Goal: Transaction & Acquisition: Purchase product/service

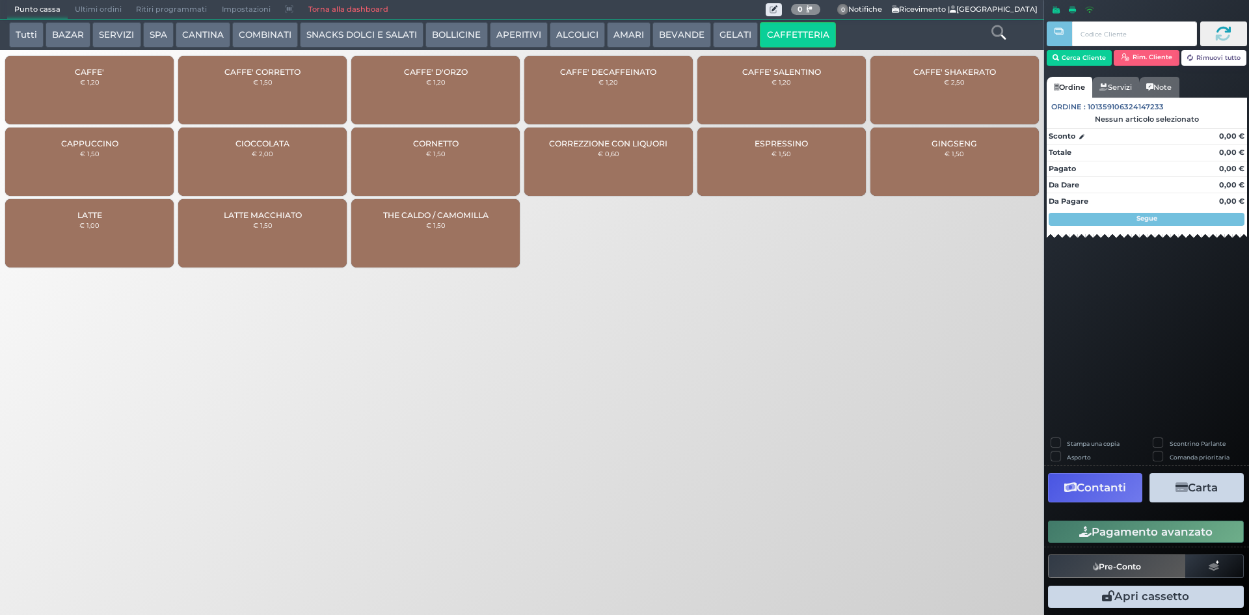
click at [109, 90] on div "CAFFE' € 1,20" at bounding box center [89, 90] width 169 height 68
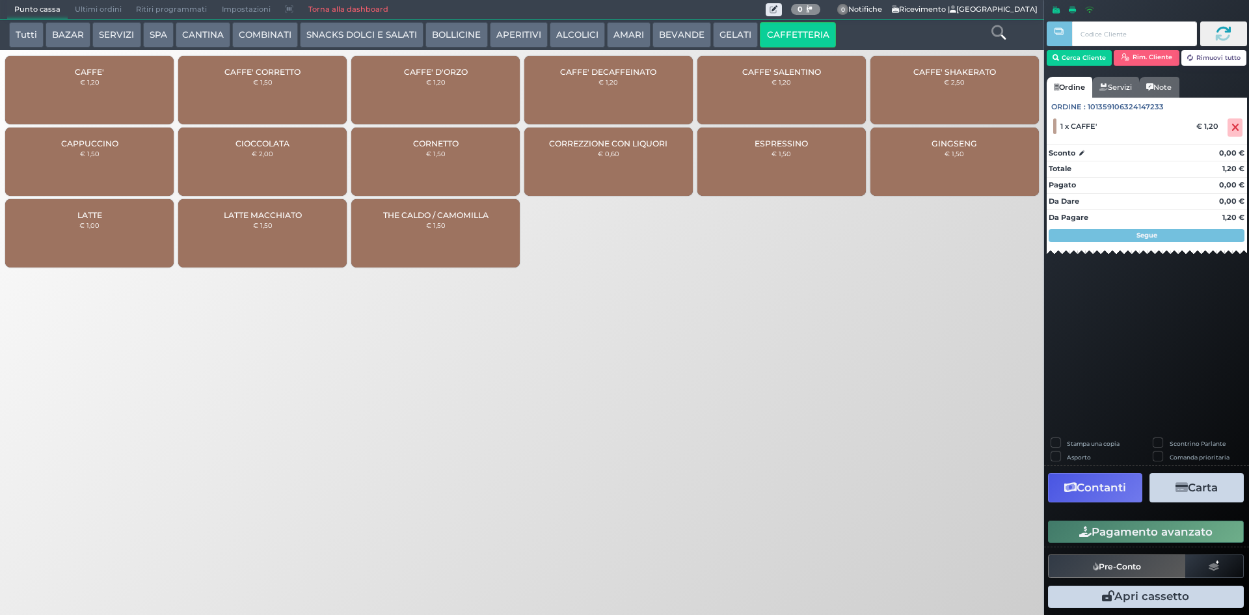
click at [1071, 544] on div "Pagamento avanzato" at bounding box center [1146, 531] width 205 height 29
drag, startPoint x: 1072, startPoint y: 538, endPoint x: 846, endPoint y: 500, distance: 229.0
click at [1071, 537] on button "Pagamento avanzato" at bounding box center [1146, 531] width 196 height 22
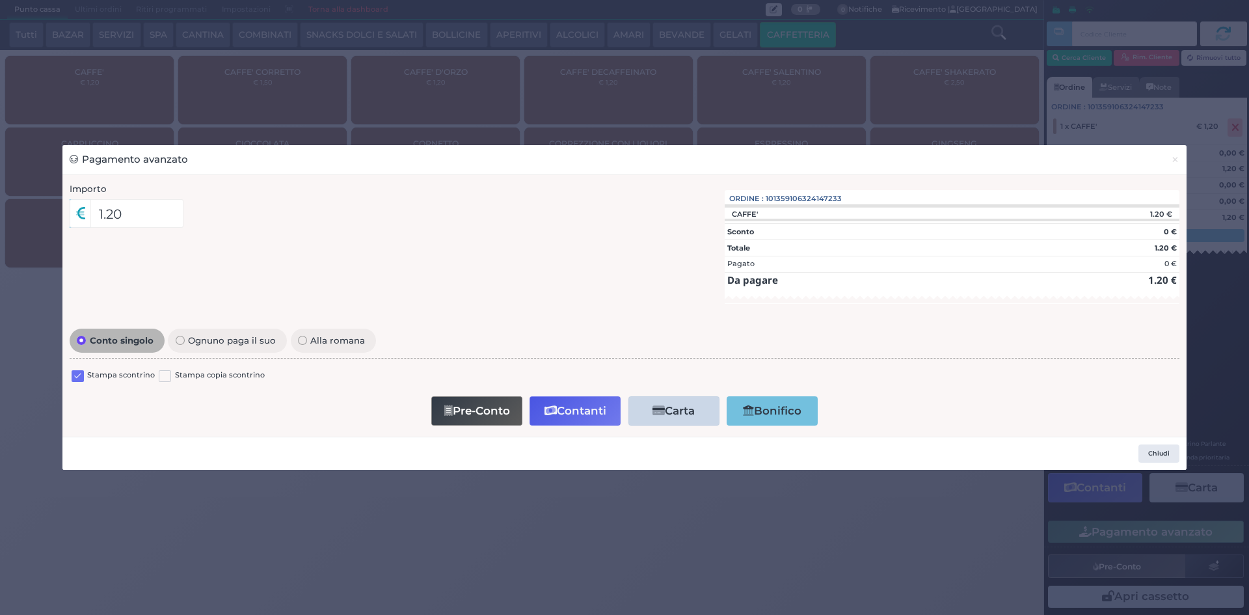
click at [81, 370] on label at bounding box center [78, 376] width 12 height 12
click at [0, 0] on input "checkbox" at bounding box center [0, 0] width 0 height 0
click at [574, 413] on button "Contanti" at bounding box center [575, 410] width 91 height 29
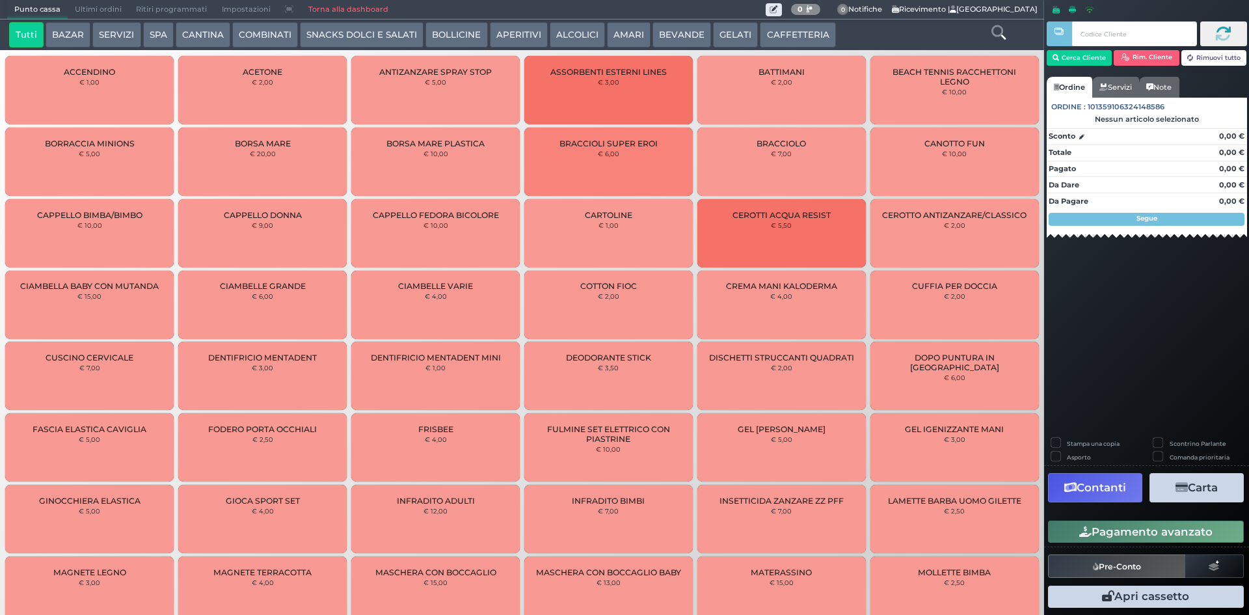
click at [90, 16] on span "Ultimi ordini" at bounding box center [98, 10] width 61 height 18
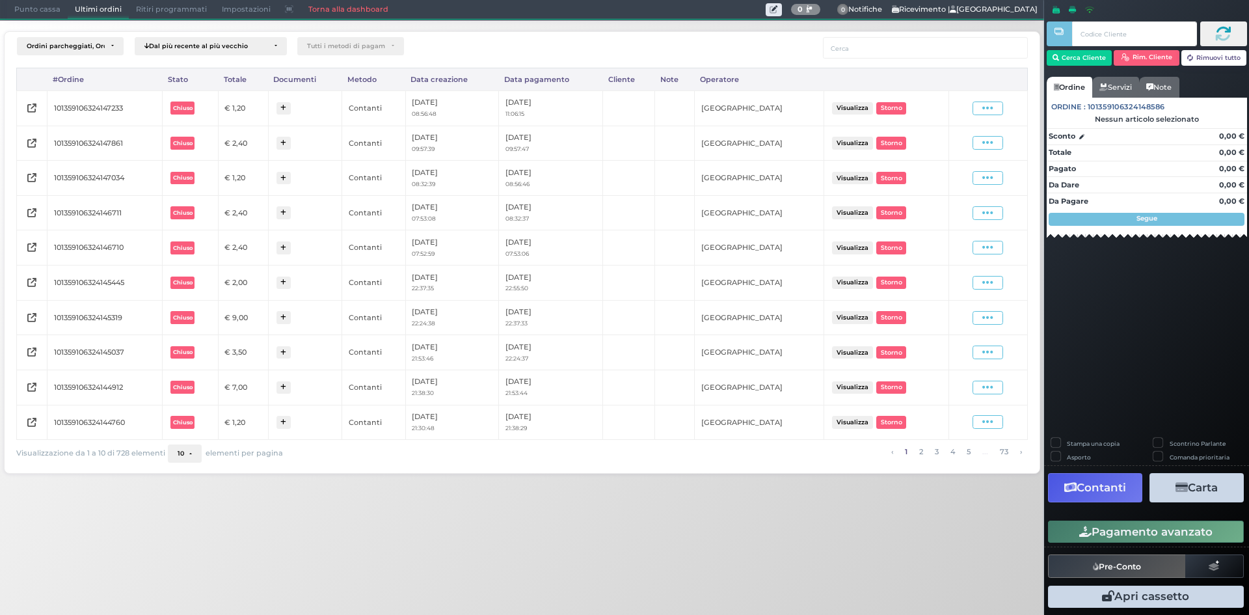
click at [969, 104] on div "Visualizza Ristampa Pre-Conto Storno" at bounding box center [988, 108] width 66 height 14
click at [982, 106] on span at bounding box center [988, 108] width 31 height 14
click at [956, 140] on span "Ristampa Pre-Conto" at bounding box center [956, 146] width 53 height 22
